Goal: Find specific page/section: Find specific page/section

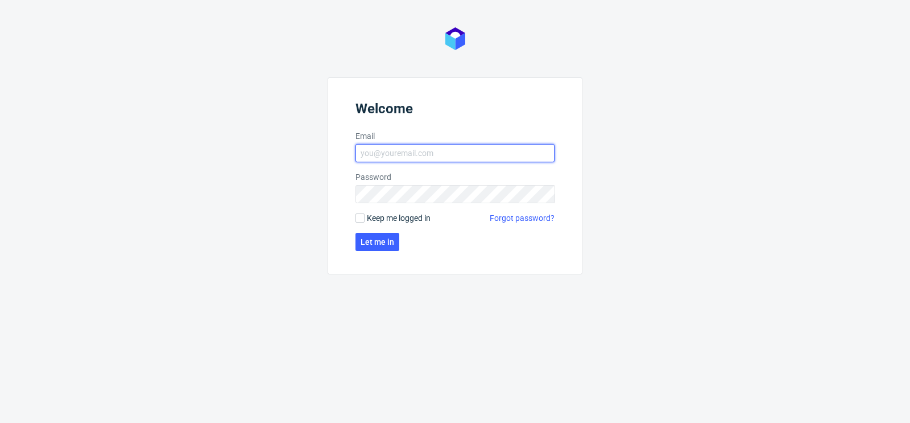
type input "matteo.corsico@packhelp.com"
click at [365, 216] on label "Keep me logged in" at bounding box center [393, 217] width 75 height 11
click at [365, 216] on input "Keep me logged in" at bounding box center [360, 217] width 9 height 9
checkbox input "true"
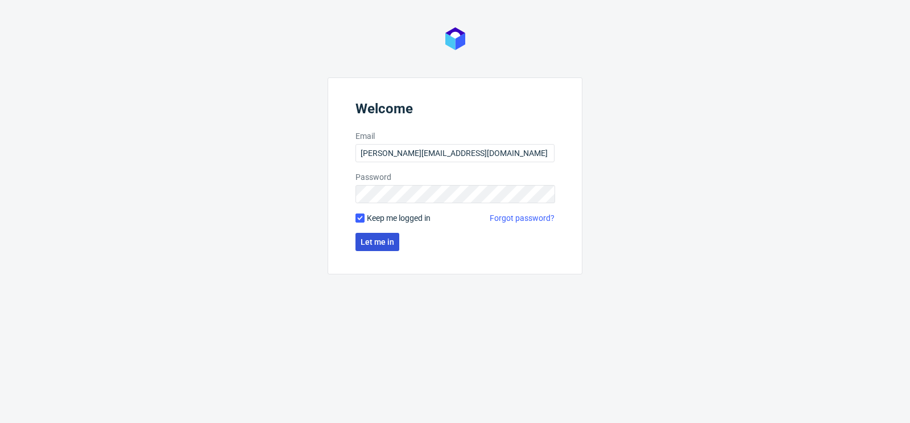
click at [381, 238] on span "Let me in" at bounding box center [378, 242] width 34 height 8
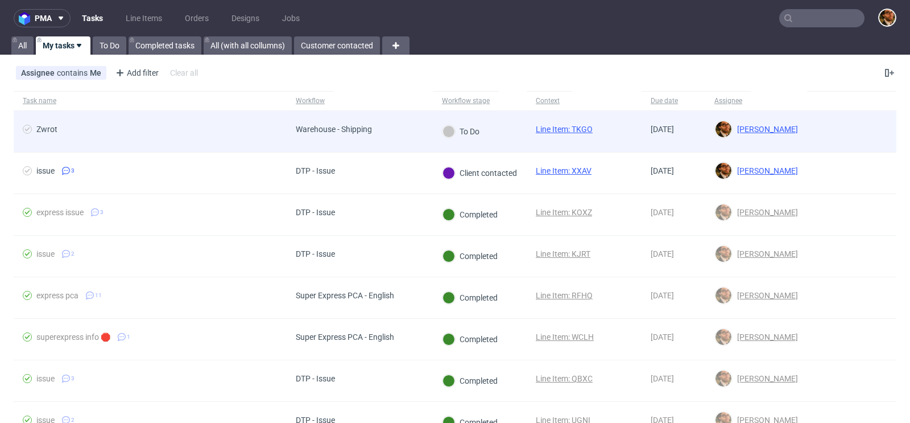
click at [833, 132] on div at bounding box center [851, 131] width 89 height 41
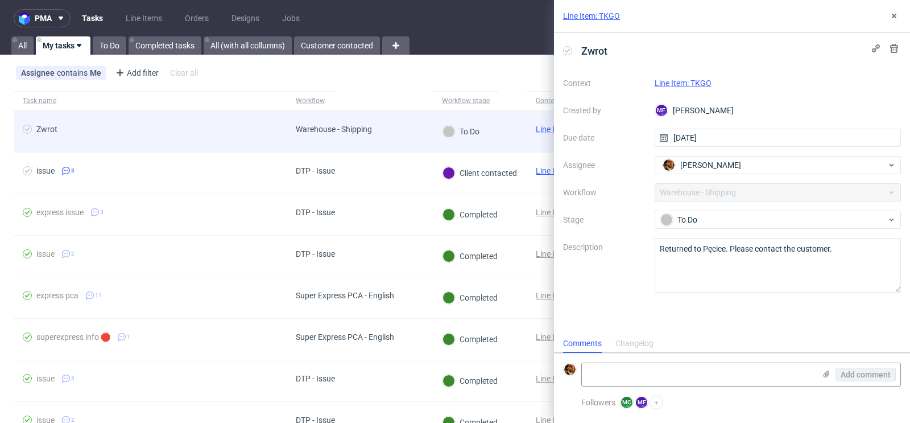
scroll to position [9, 0]
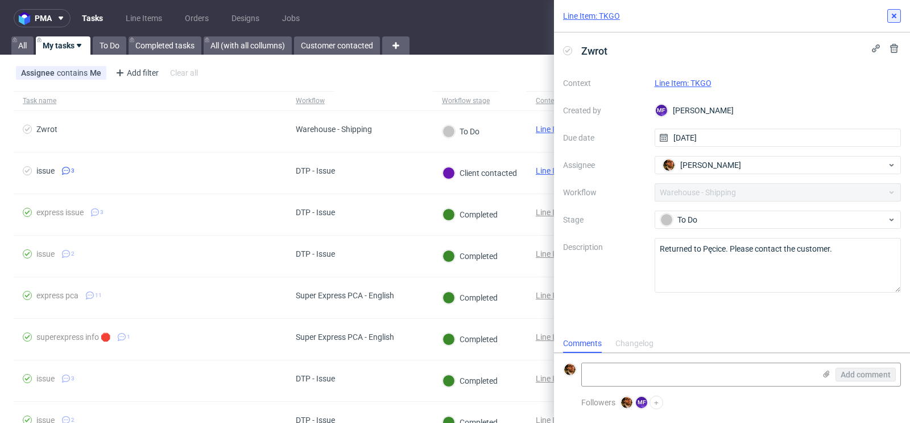
click at [897, 16] on icon at bounding box center [894, 15] width 9 height 9
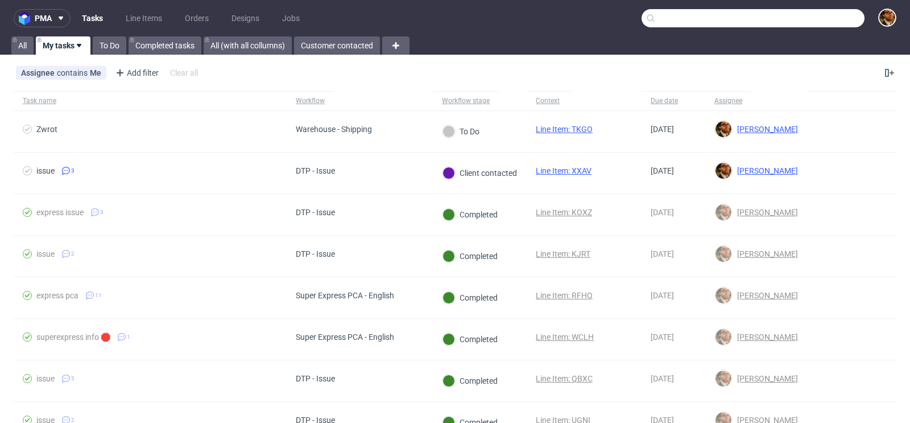
click at [800, 13] on input "text" at bounding box center [753, 18] width 223 height 18
paste input "R428317345"
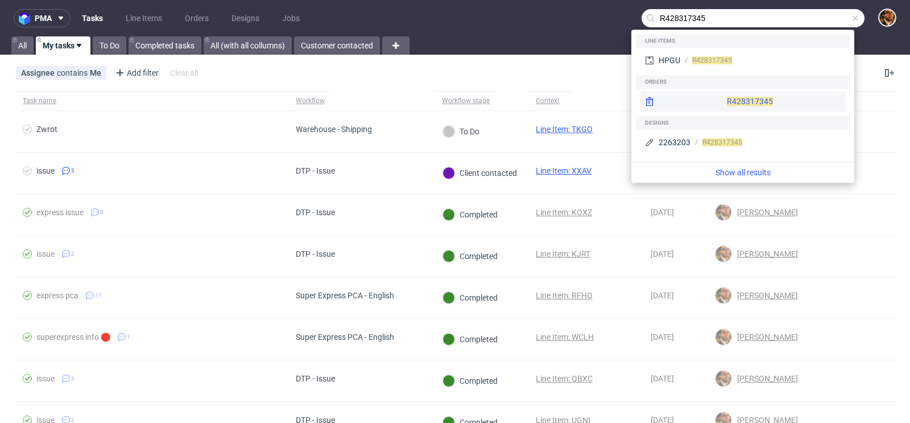
type input "R428317345"
click at [750, 104] on div "R428317345" at bounding box center [743, 101] width 205 height 20
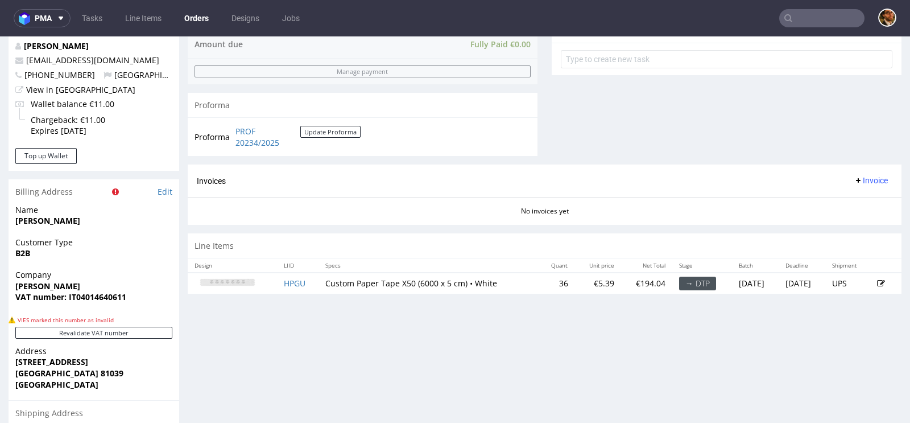
scroll to position [616, 0]
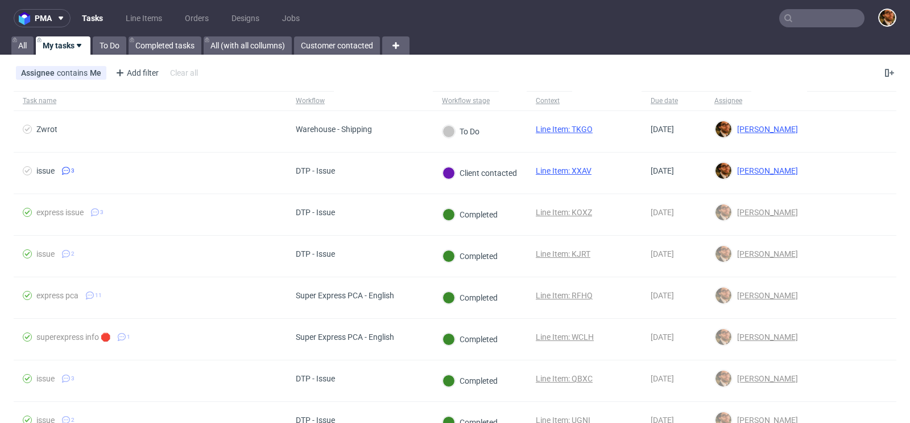
click at [805, 30] on nav "pma Tasks Line Items Orders Designs Jobs" at bounding box center [455, 18] width 910 height 36
click at [796, 23] on input "text" at bounding box center [821, 18] width 85 height 18
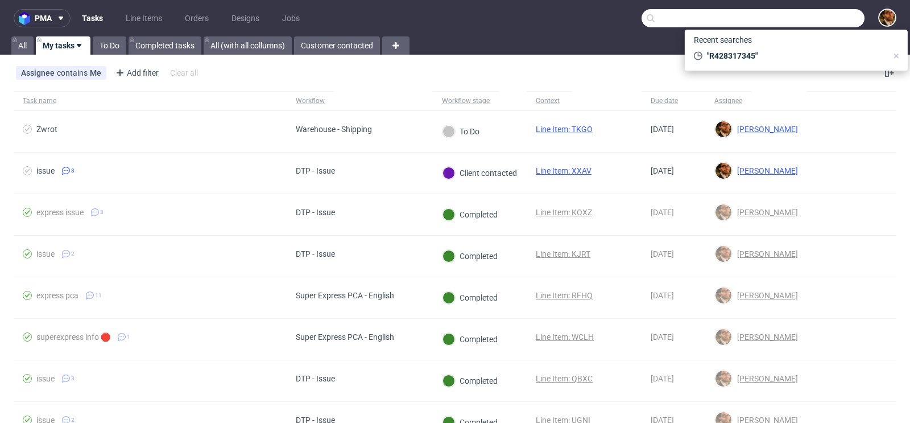
paste input "office@thethunderteam.com"
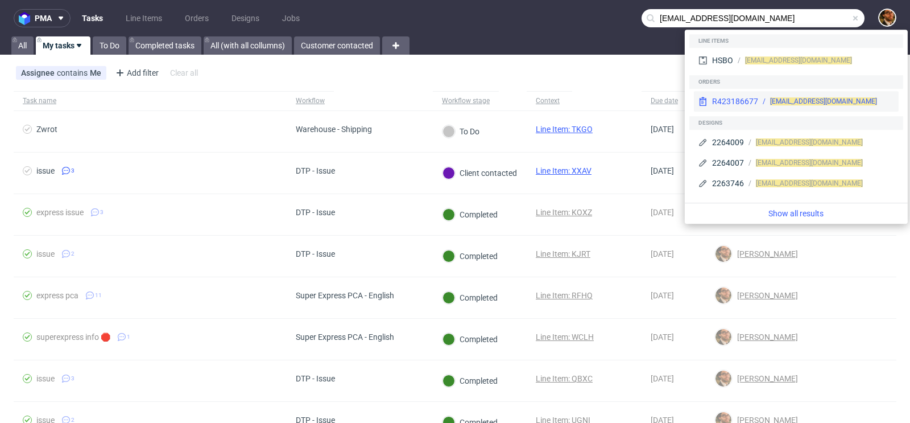
type input "office@thethunderteam.com"
click at [874, 101] on div "office@thethunderteam.com" at bounding box center [826, 101] width 136 height 10
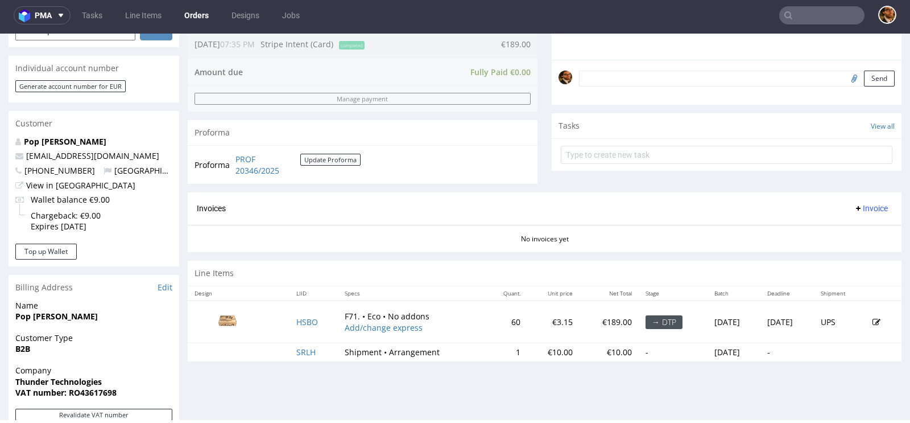
scroll to position [146, 0]
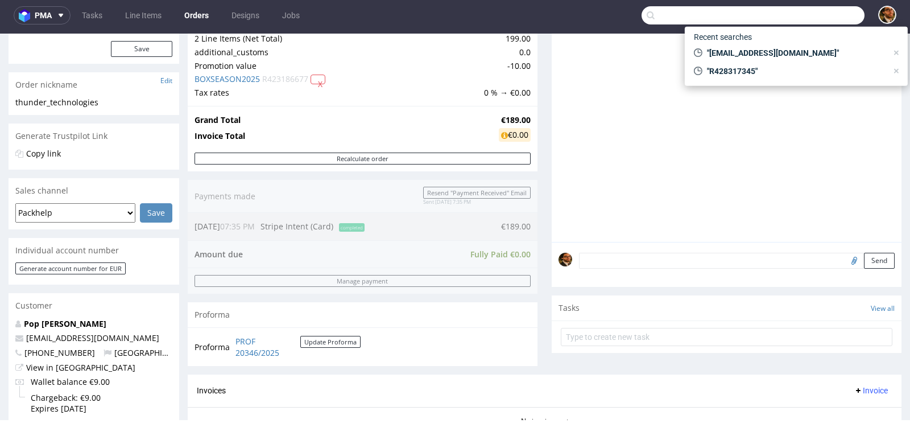
click at [808, 15] on input "text" at bounding box center [753, 15] width 223 height 18
paste input "office@thethunderteam.com"
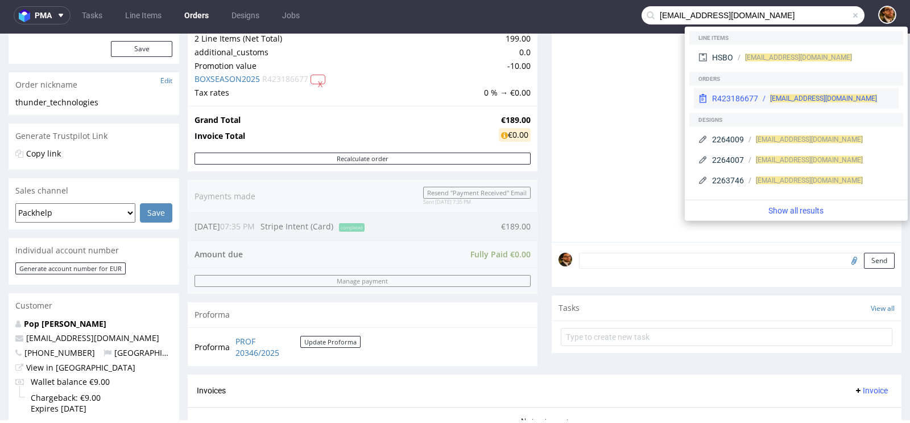
type input "office@thethunderteam.com"
click at [883, 97] on div "office@thethunderteam.com" at bounding box center [826, 98] width 136 height 10
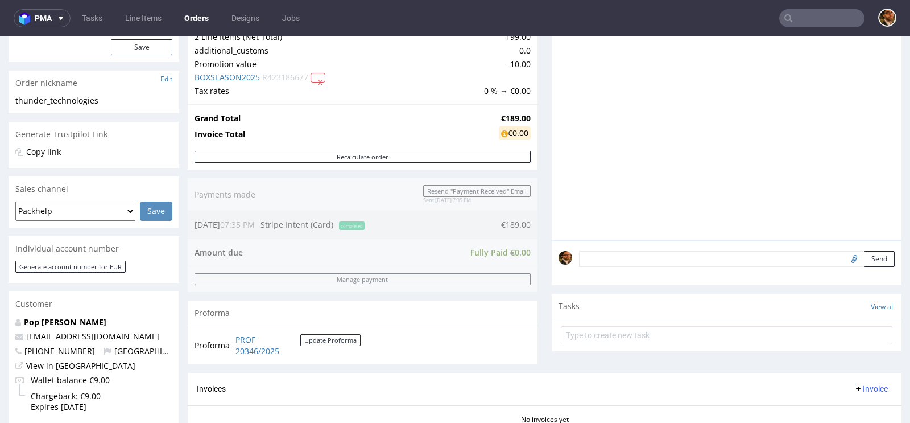
scroll to position [0, 0]
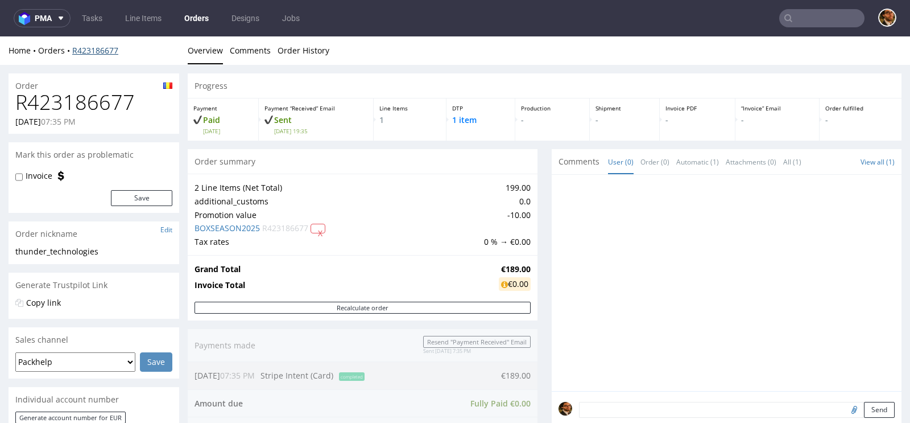
click at [81, 49] on link "R423186677" at bounding box center [95, 50] width 46 height 11
click at [82, 49] on link "R423186677" at bounding box center [95, 50] width 46 height 11
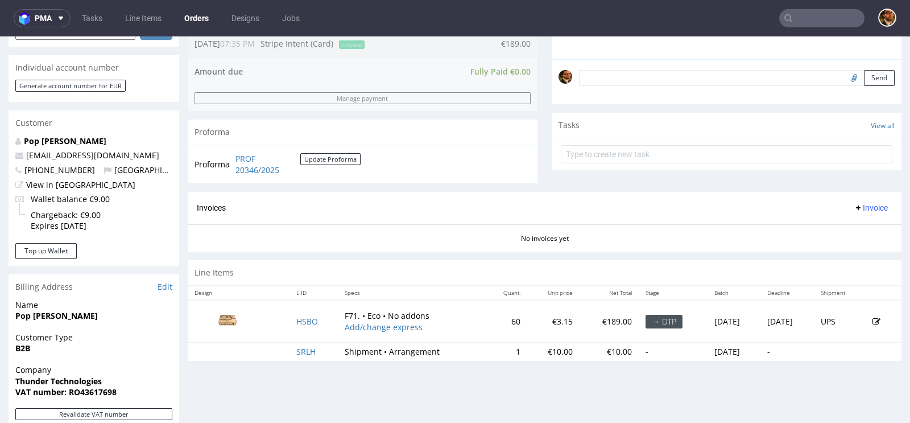
scroll to position [338, 0]
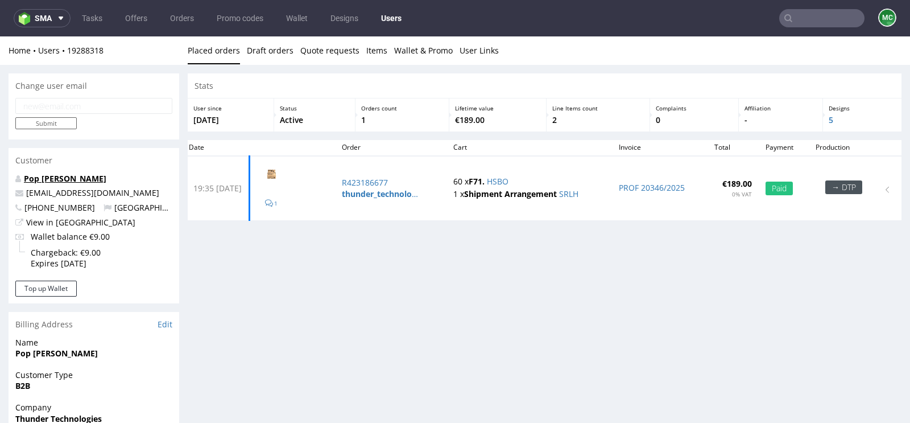
click at [34, 179] on link "Pop Cris" at bounding box center [65, 178] width 82 height 11
